Goal: Use online tool/utility: Utilize a website feature to perform a specific function

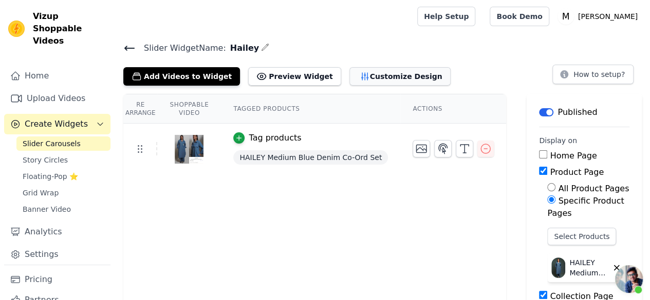
click at [365, 75] on button "Customize Design" at bounding box center [399, 76] width 101 height 18
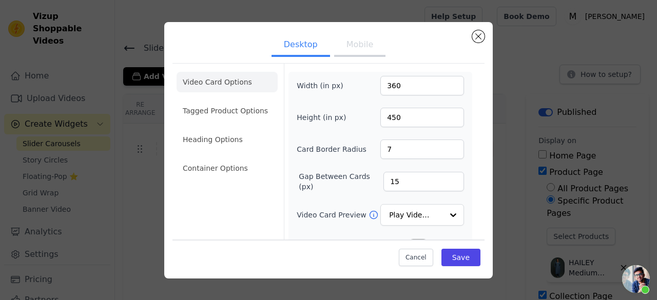
click at [347, 49] on button "Mobile" at bounding box center [359, 45] width 51 height 23
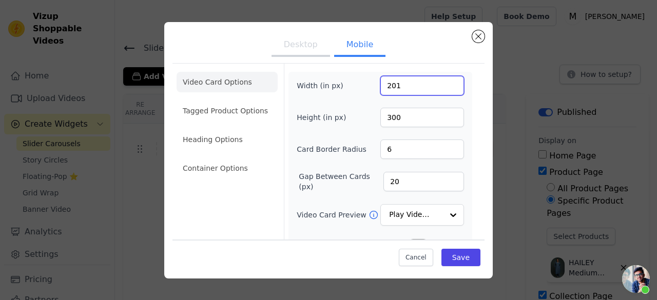
click at [444, 83] on input "201" at bounding box center [422, 86] width 84 height 20
click at [447, 87] on input "193" at bounding box center [422, 86] width 84 height 20
click at [447, 87] on input "192" at bounding box center [422, 86] width 84 height 20
click at [447, 87] on input "191" at bounding box center [422, 86] width 84 height 20
click at [447, 87] on input "182" at bounding box center [422, 86] width 84 height 20
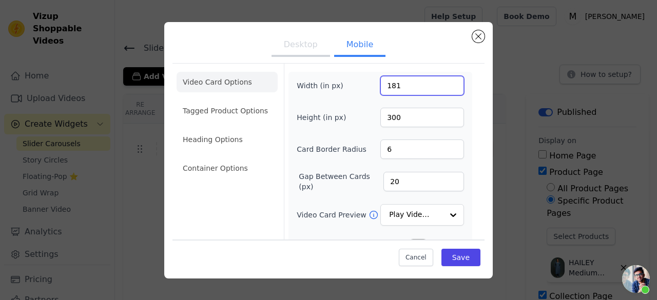
click at [447, 87] on input "181" at bounding box center [422, 86] width 84 height 20
type input "180"
click at [447, 87] on input "180" at bounding box center [422, 86] width 84 height 20
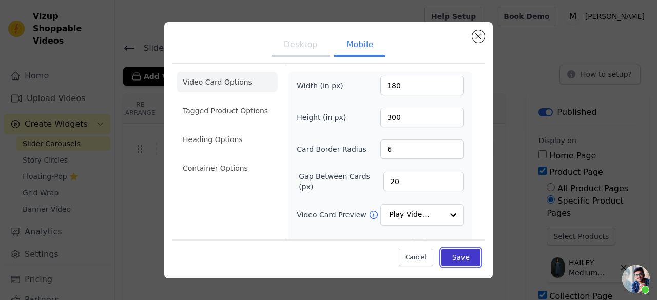
click at [449, 251] on button "Save" at bounding box center [461, 257] width 39 height 17
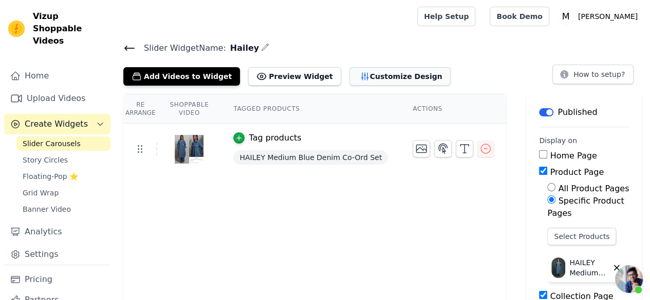
click at [349, 73] on button "Customize Design" at bounding box center [399, 76] width 101 height 18
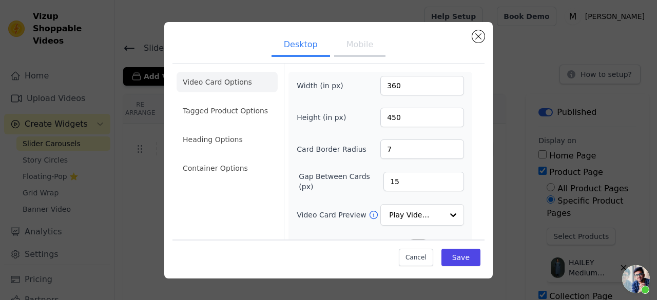
click at [292, 75] on div "Width (in px) 360 Height (in px) 450 Card Border Radius 7 Gap Between Cards (px…" at bounding box center [381, 229] width 184 height 314
click at [350, 48] on button "Mobile" at bounding box center [359, 45] width 51 height 23
click at [482, 41] on div "Desktop Mobile Video Card Options Tagged Product Options Heading Options Contai…" at bounding box center [328, 150] width 329 height 257
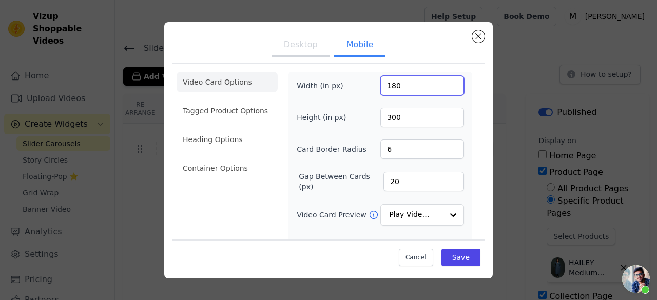
click at [395, 89] on input "180" at bounding box center [422, 86] width 84 height 20
drag, startPoint x: 397, startPoint y: 89, endPoint x: 377, endPoint y: 84, distance: 20.6
click at [380, 84] on input "90" at bounding box center [422, 86] width 84 height 20
type input "200"
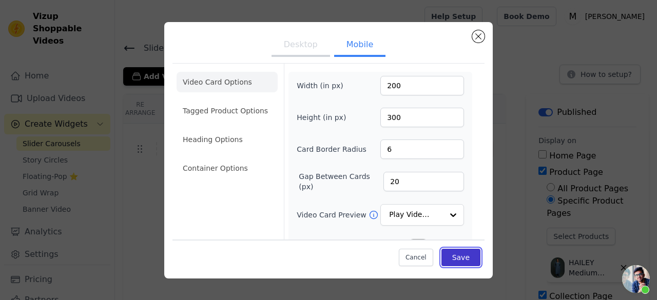
click at [451, 263] on button "Save" at bounding box center [461, 257] width 39 height 17
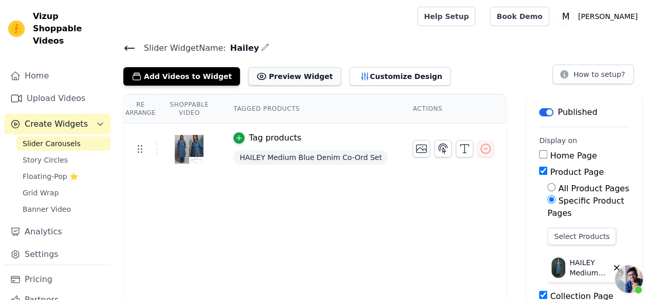
click at [275, 67] on button "Preview Widget" at bounding box center [294, 76] width 92 height 18
